Goal: Information Seeking & Learning: Understand process/instructions

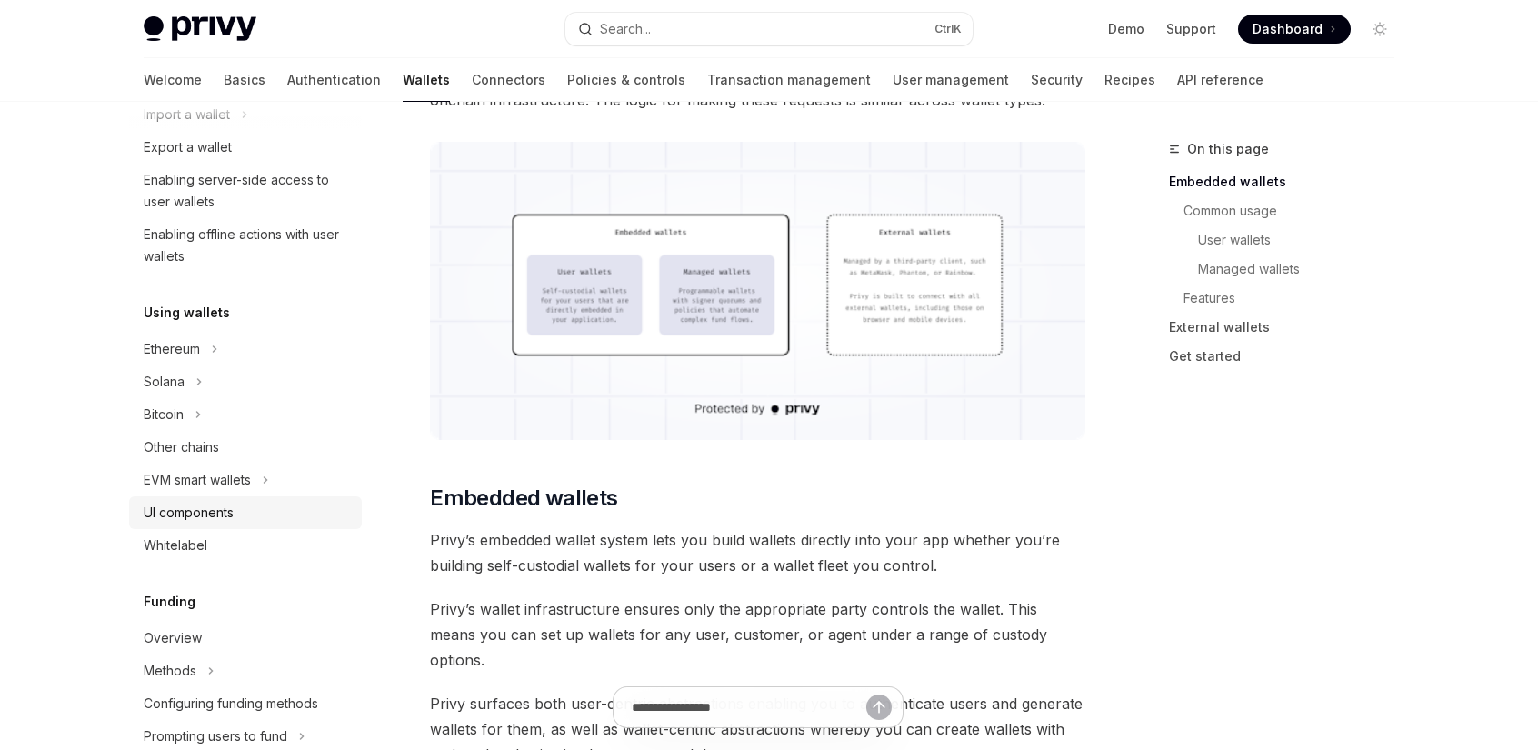
scroll to position [447, 0]
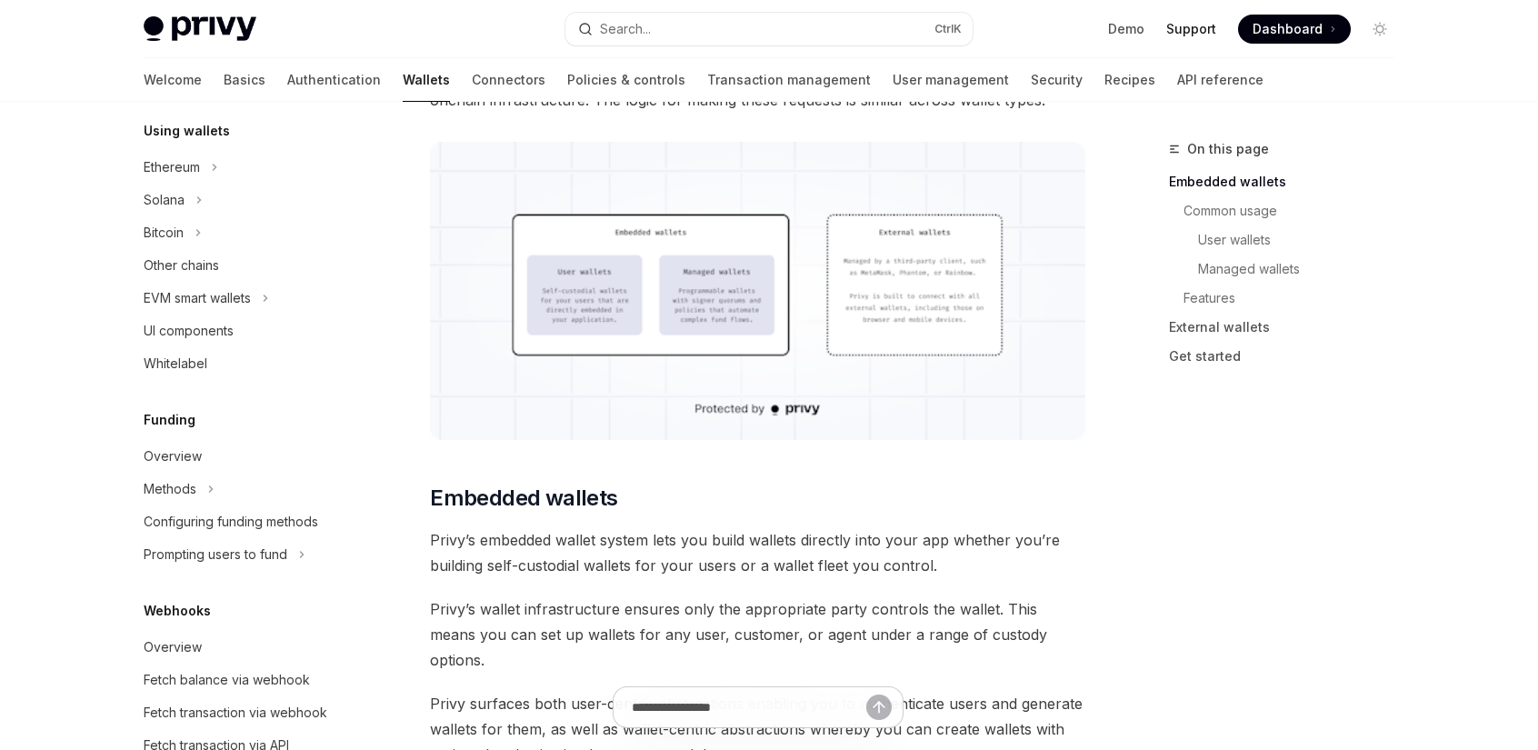
click at [1202, 29] on link "Support" at bounding box center [1191, 29] width 50 height 18
click at [202, 24] on img at bounding box center [200, 28] width 113 height 25
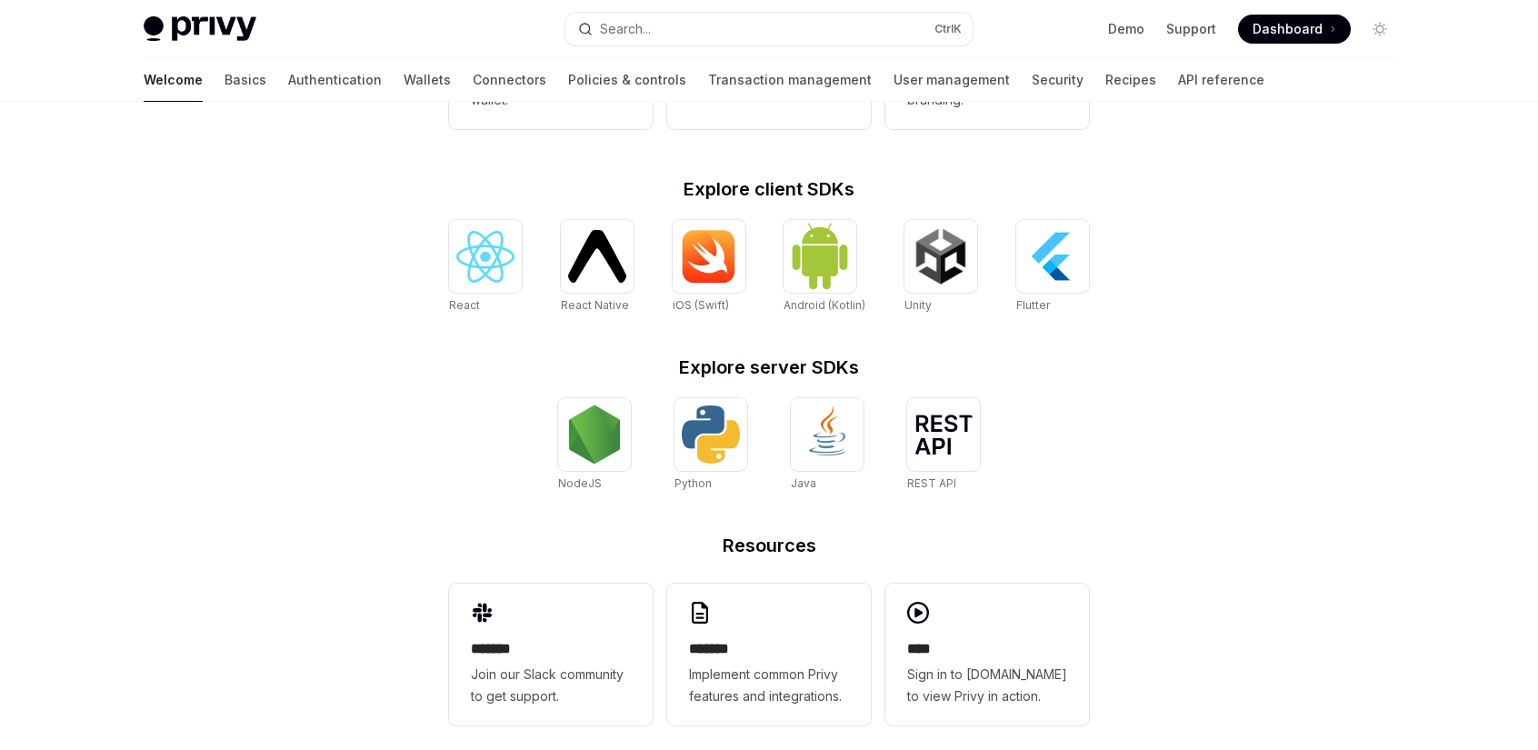
scroll to position [694, 0]
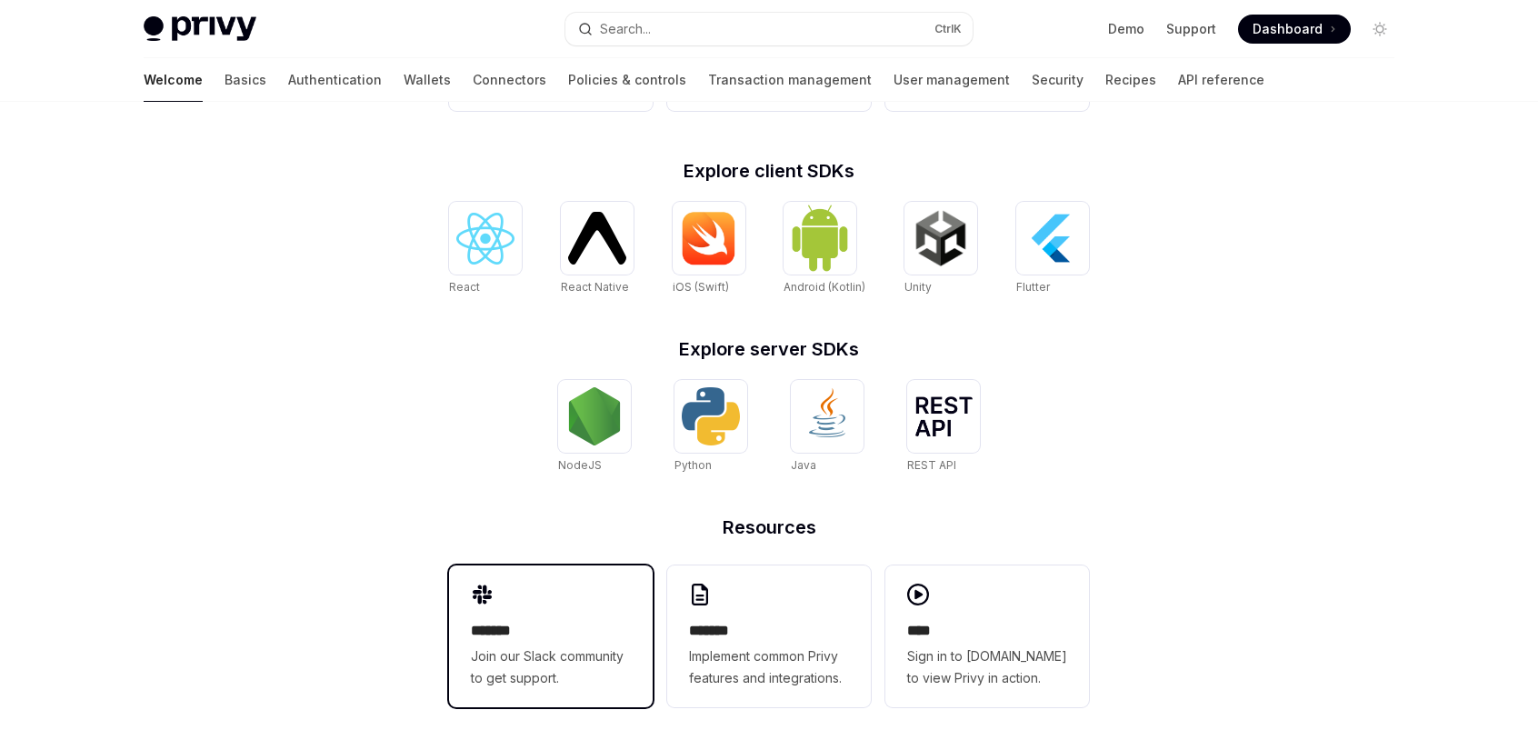
click at [533, 634] on h2 "*******" at bounding box center [551, 631] width 160 height 22
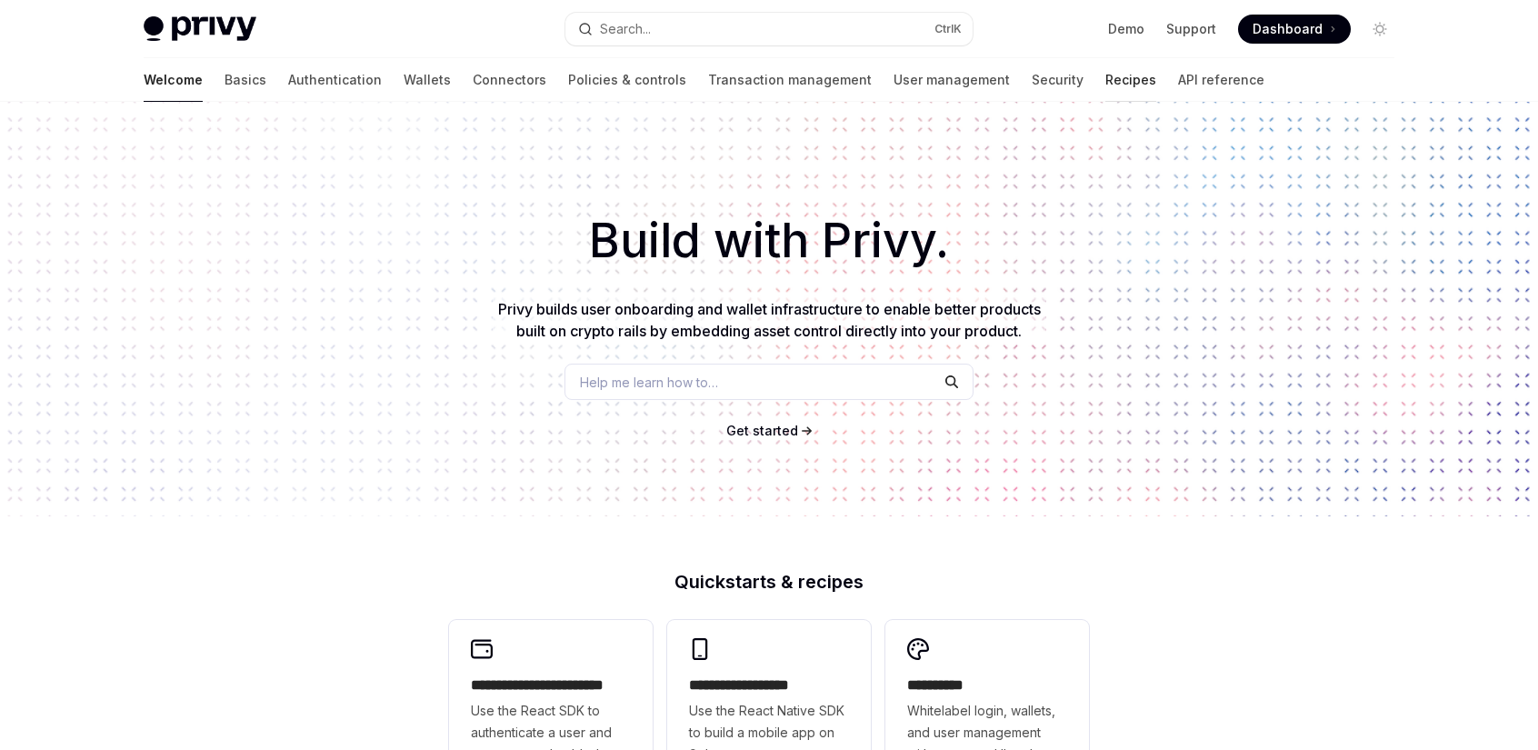
click at [1105, 84] on link "Recipes" at bounding box center [1130, 80] width 51 height 44
type textarea "*"
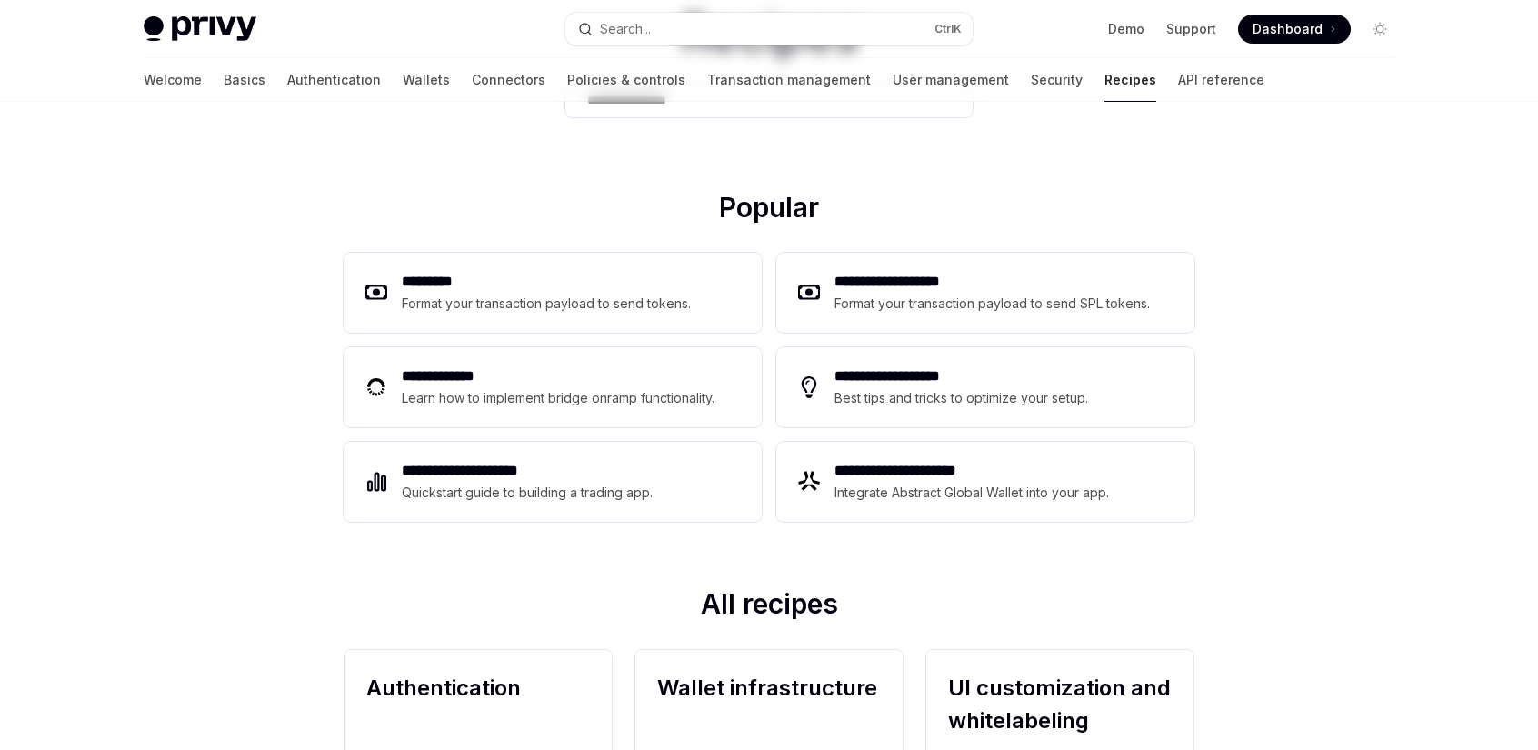
scroll to position [182, 0]
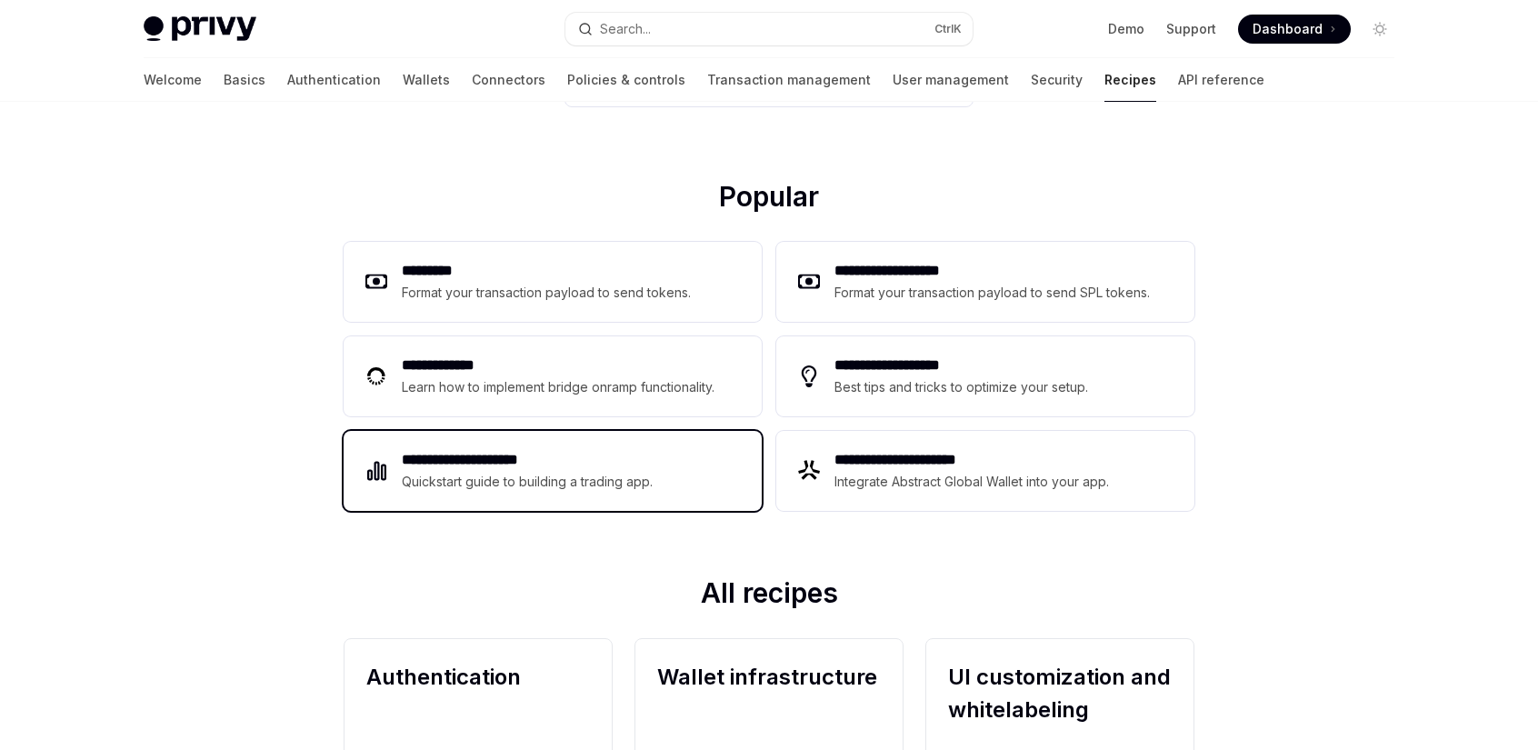
click at [522, 466] on h2 "**********" at bounding box center [528, 460] width 252 height 22
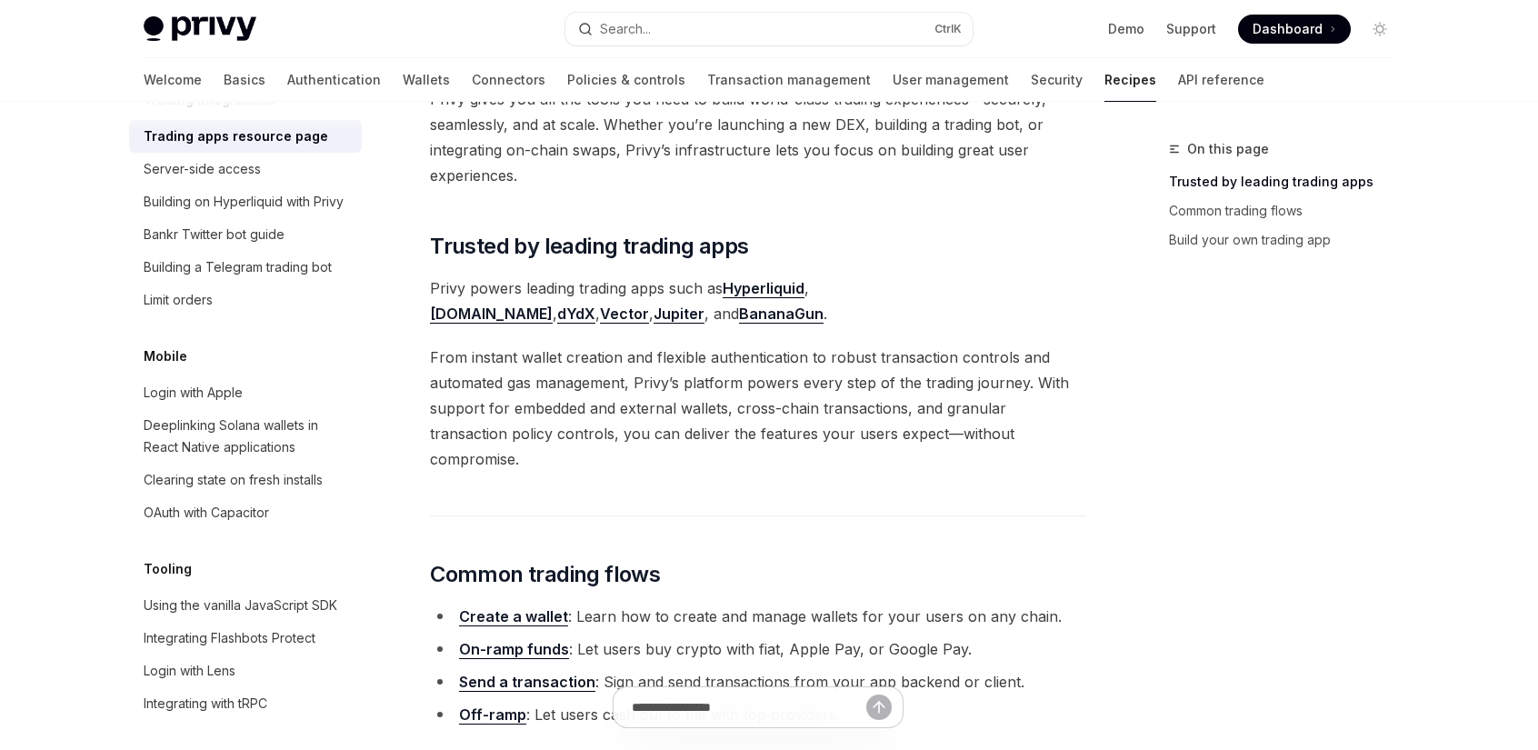
scroll to position [182, 0]
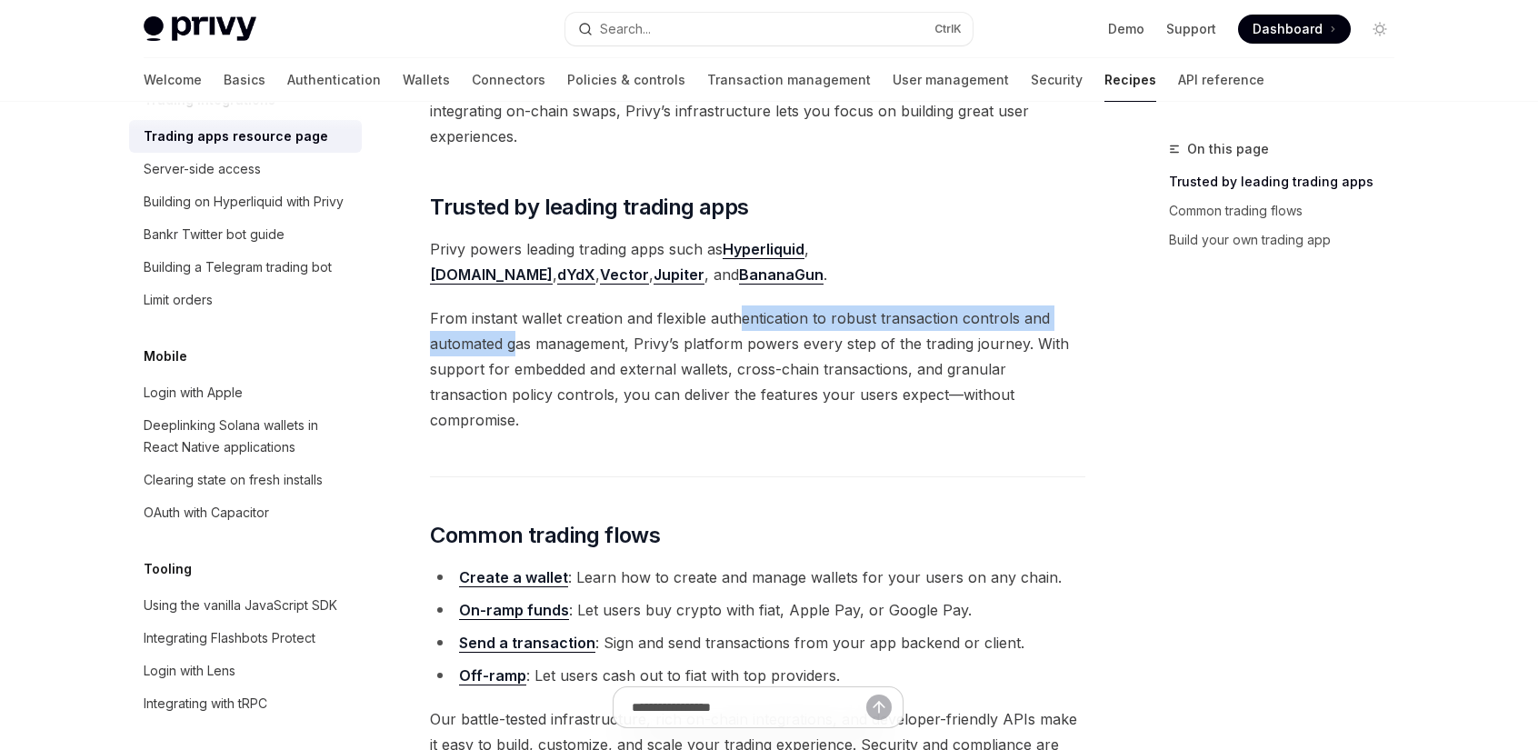
drag, startPoint x: 737, startPoint y: 319, endPoint x: 517, endPoint y: 337, distance: 220.7
click at [517, 337] on span "From instant wallet creation and flexible authentication to robust transaction …" at bounding box center [757, 368] width 655 height 127
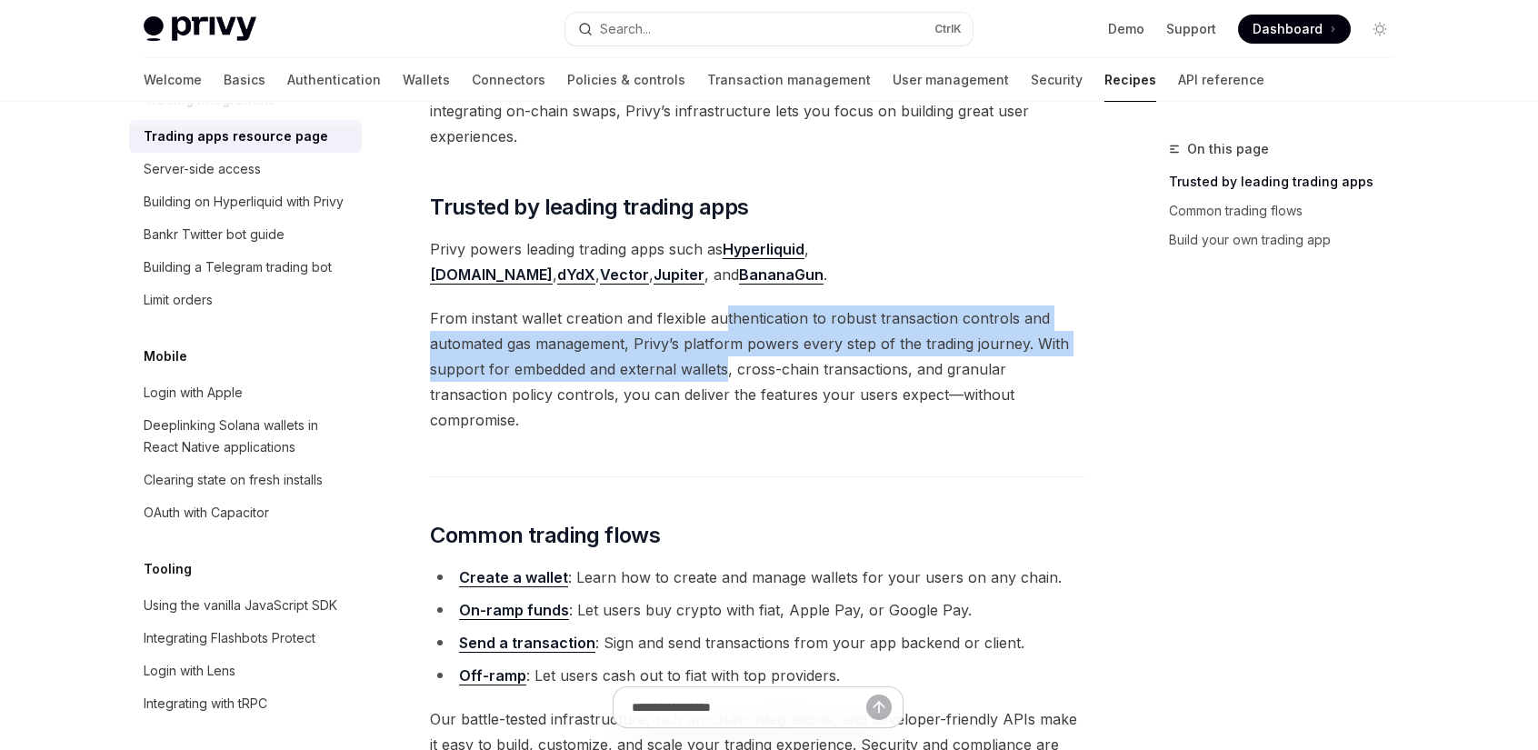
drag, startPoint x: 727, startPoint y: 363, endPoint x: 723, endPoint y: 326, distance: 36.6
click at [723, 326] on span "From instant wallet creation and flexible authentication to robust transaction …" at bounding box center [757, 368] width 655 height 127
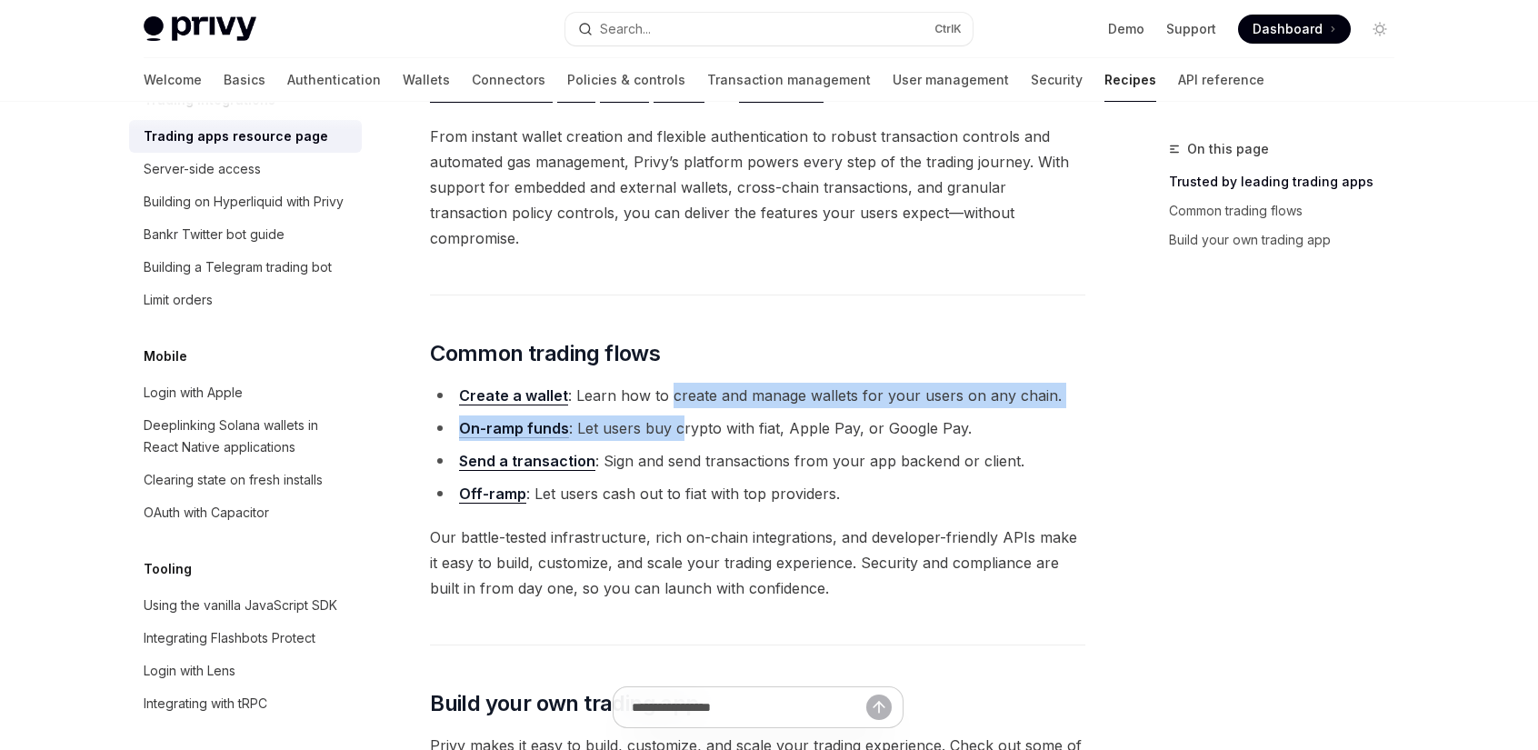
drag, startPoint x: 667, startPoint y: 362, endPoint x: 656, endPoint y: 386, distance: 26.9
click at [667, 390] on ul "Create a wallet : Learn how to create and manage wallets for your users on any …" at bounding box center [757, 445] width 655 height 124
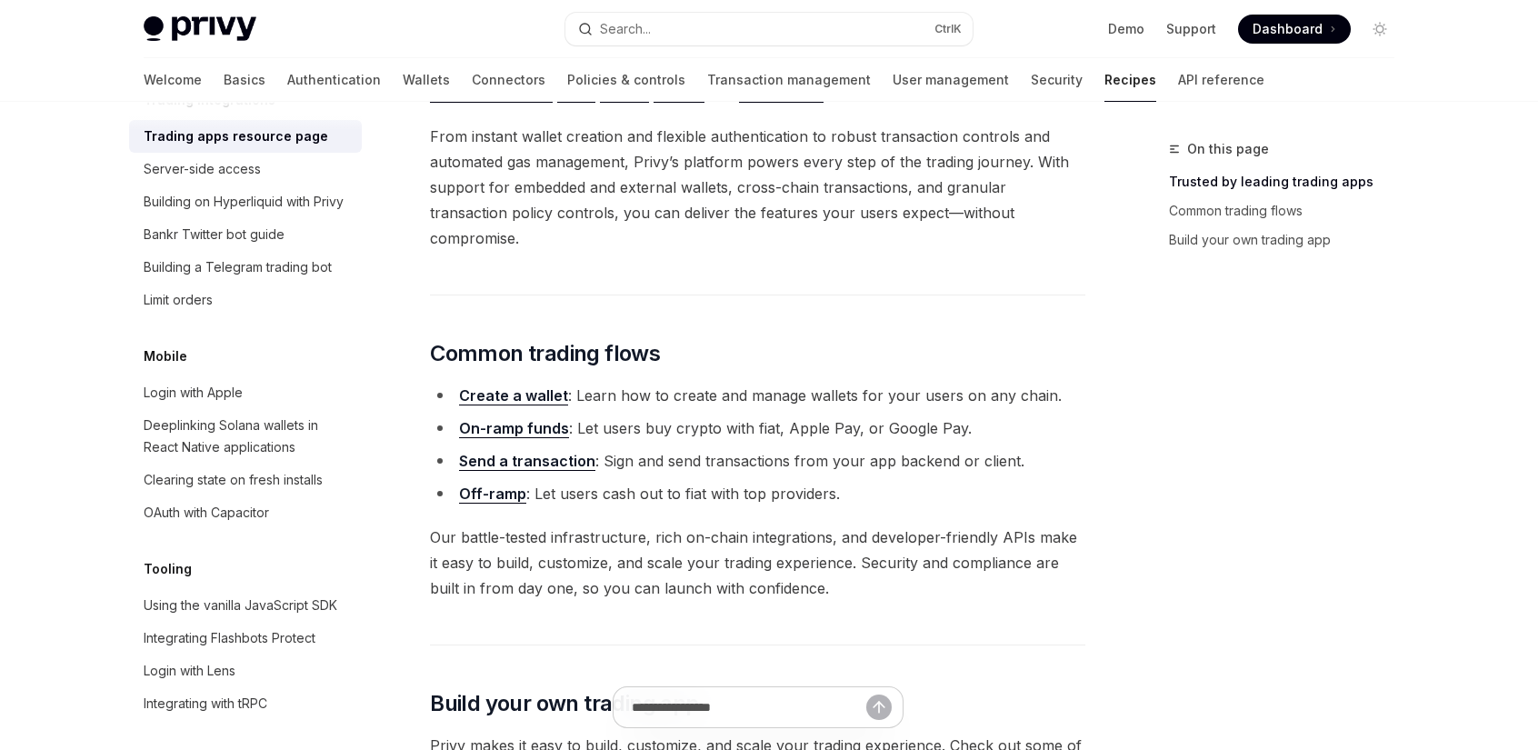
click at [785, 448] on li "Send a transaction : Sign and send transactions from your app backend or client." at bounding box center [757, 460] width 655 height 25
click at [521, 452] on link "Send a transaction" at bounding box center [527, 461] width 136 height 19
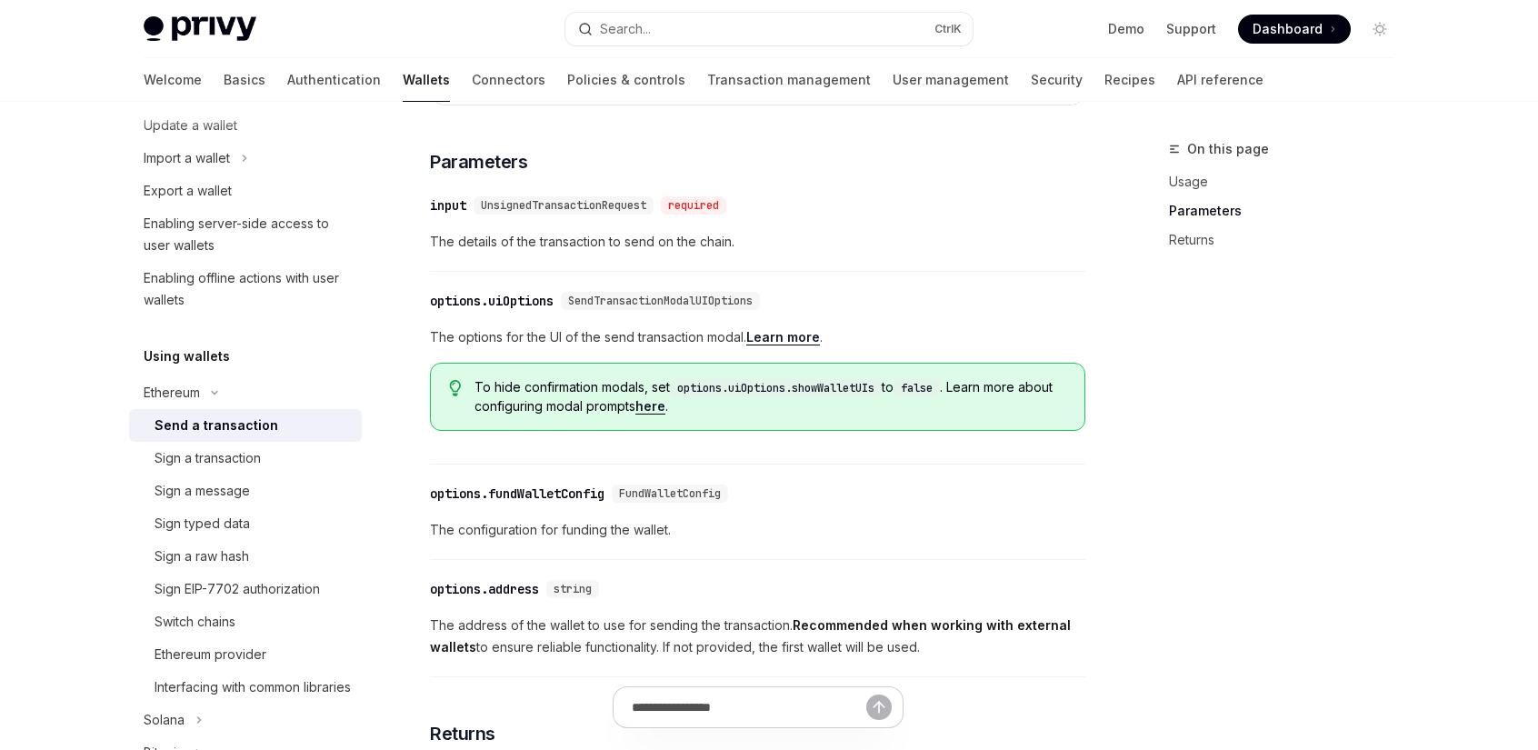
scroll to position [909, 0]
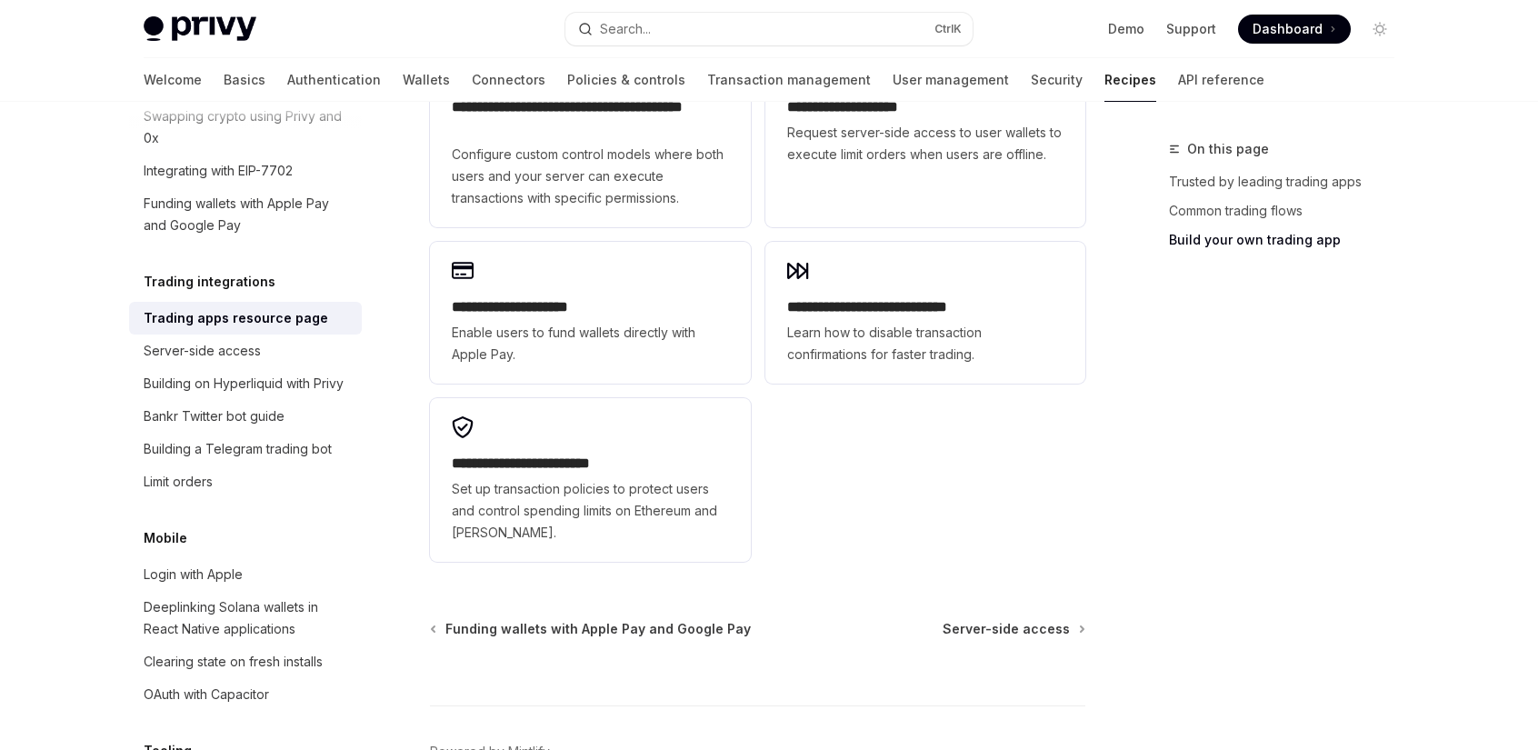
scroll to position [1454, 0]
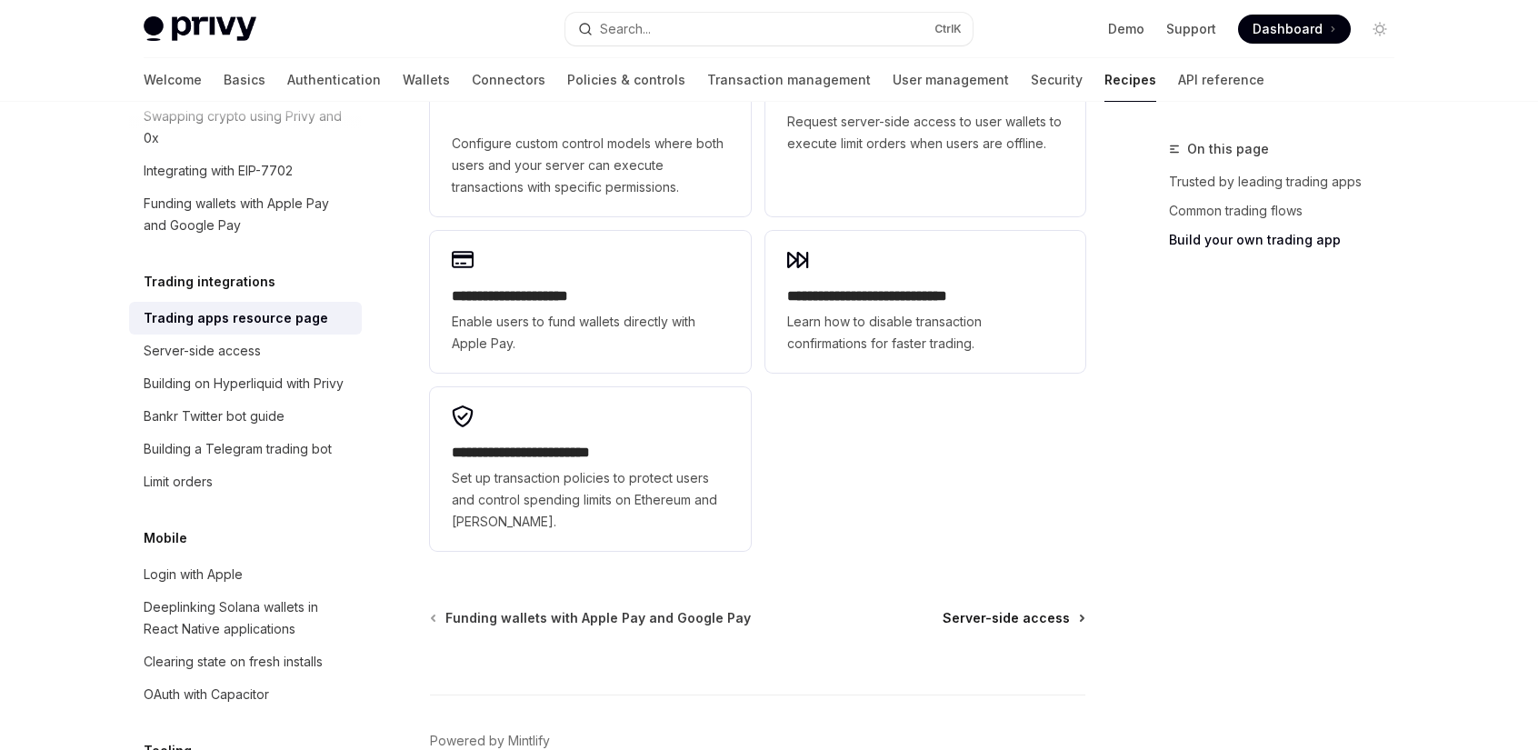
click at [1004, 609] on span "Server-side access" at bounding box center [1006, 618] width 127 height 18
type textarea "*"
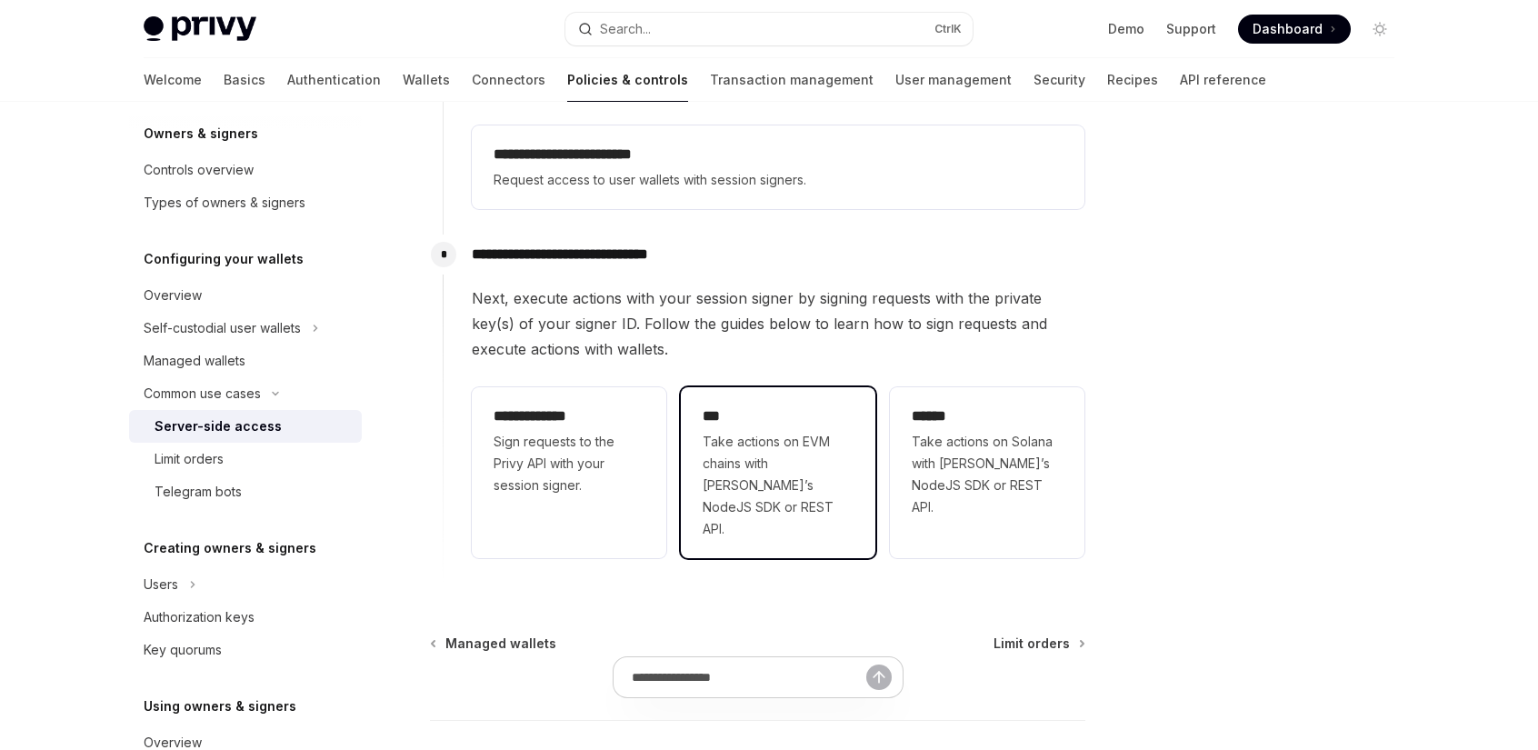
scroll to position [545, 0]
